Goal: Transaction & Acquisition: Purchase product/service

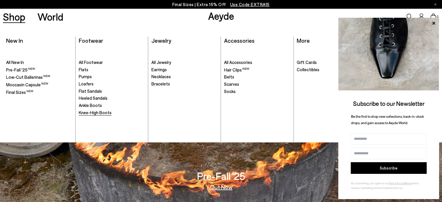
click at [103, 111] on span "Knee-High Boots" at bounding box center [95, 112] width 33 height 5
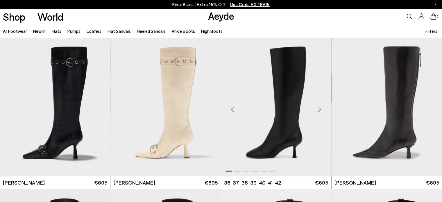
click at [321, 108] on div "Next slide" at bounding box center [319, 109] width 17 height 17
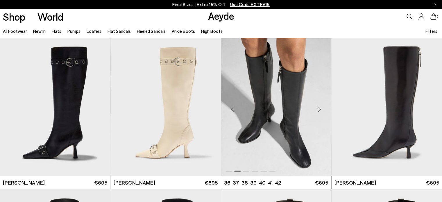
click at [321, 108] on div "Next slide" at bounding box center [319, 109] width 17 height 17
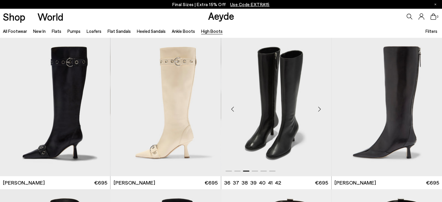
click at [321, 108] on div "Next slide" at bounding box center [319, 109] width 17 height 17
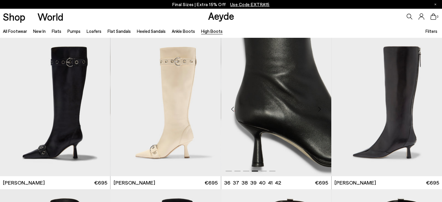
click at [321, 108] on div "Next slide" at bounding box center [319, 109] width 17 height 17
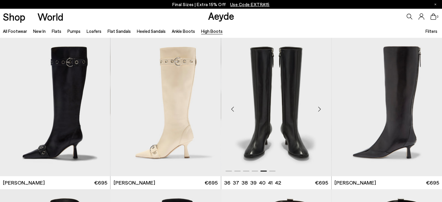
click at [321, 108] on div "Next slide" at bounding box center [319, 109] width 17 height 17
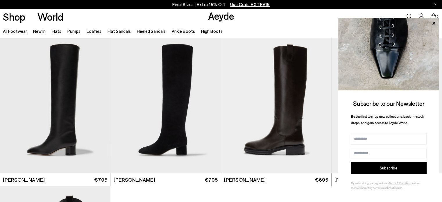
scroll to position [152, 0]
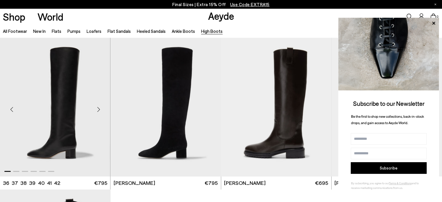
click at [100, 108] on div "Next slide" at bounding box center [98, 109] width 17 height 17
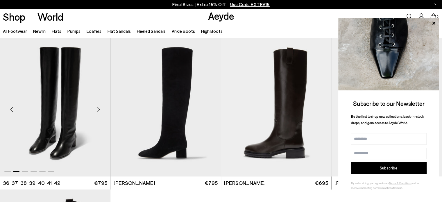
click at [100, 108] on div "Next slide" at bounding box center [98, 109] width 17 height 17
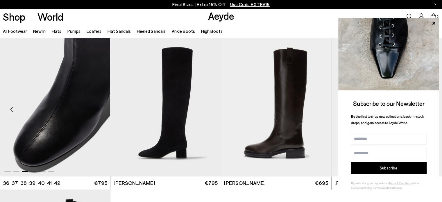
click at [100, 108] on div "Next slide" at bounding box center [98, 109] width 17 height 17
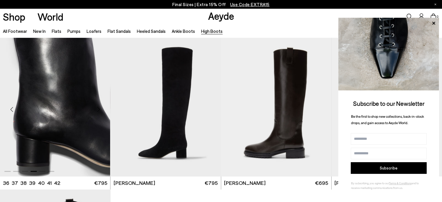
click at [100, 108] on div "Next slide" at bounding box center [98, 109] width 17 height 17
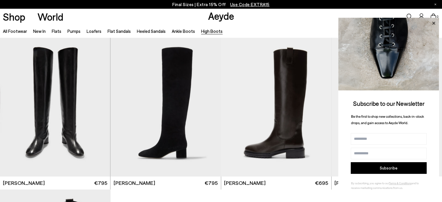
click at [435, 20] on icon at bounding box center [434, 23] width 8 height 8
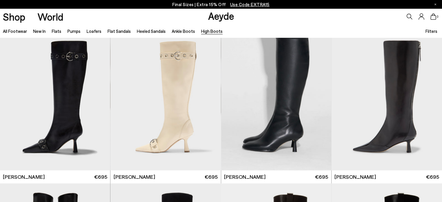
scroll to position [0, 0]
